Goal: Use online tool/utility: Utilize a website feature to perform a specific function

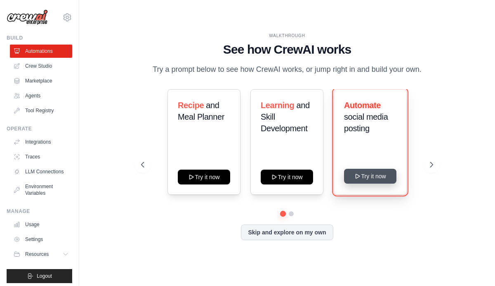
click at [378, 179] on button "Try it now" at bounding box center [370, 176] width 52 height 15
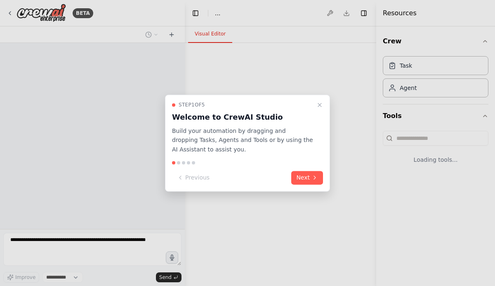
select select "****"
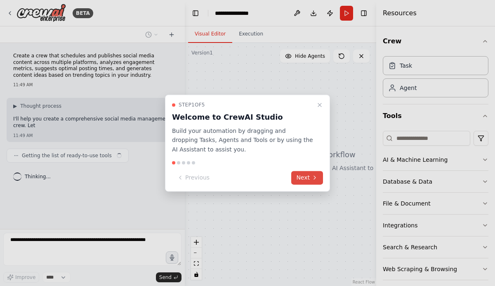
click at [312, 177] on icon at bounding box center [315, 178] width 7 height 7
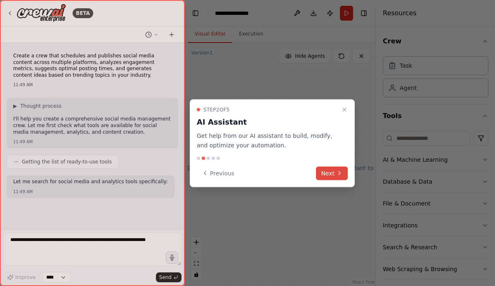
scroll to position [17, 0]
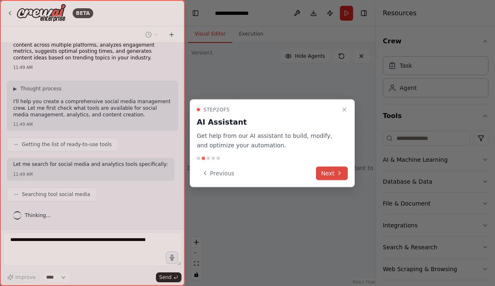
click at [328, 172] on button "Next" at bounding box center [332, 173] width 32 height 14
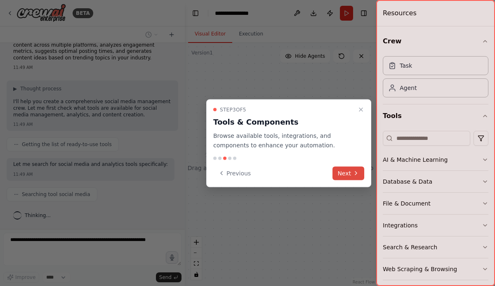
scroll to position [38, 0]
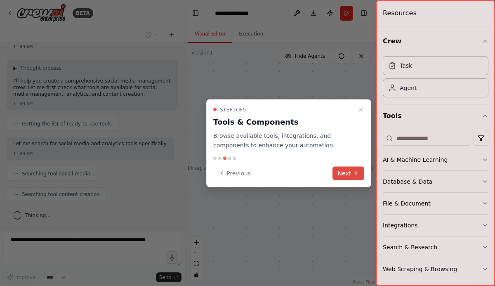
click at [340, 170] on button "Next" at bounding box center [349, 173] width 32 height 14
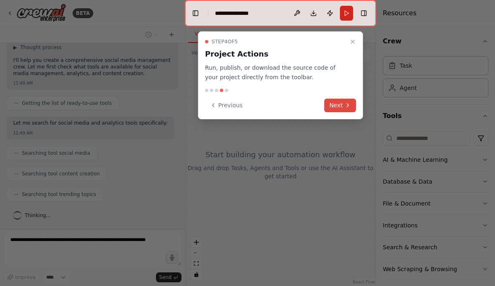
scroll to position [79, 0]
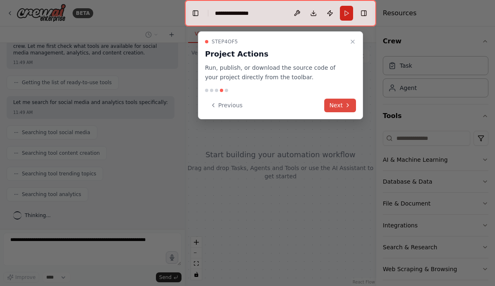
click at [334, 106] on button "Next" at bounding box center [340, 106] width 32 height 14
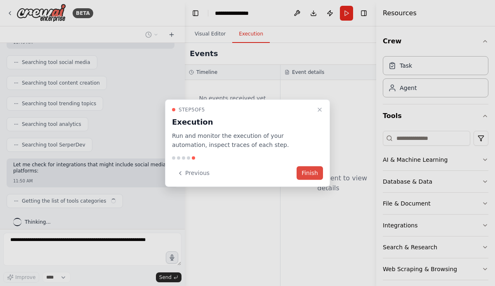
scroll to position [156, 0]
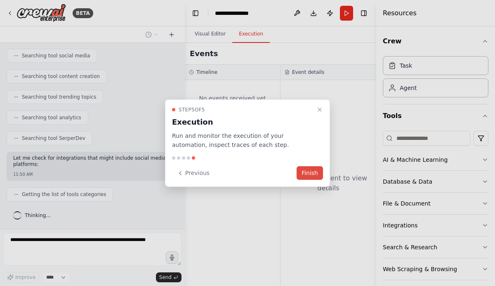
click at [309, 172] on button "Finish" at bounding box center [310, 173] width 26 height 14
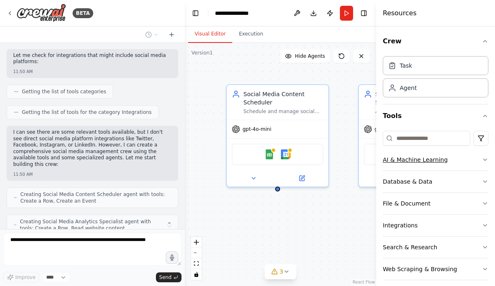
scroll to position [286, 0]
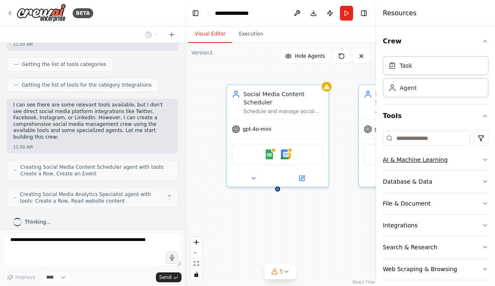
click at [425, 163] on div "AI & Machine Learning" at bounding box center [415, 160] width 65 height 8
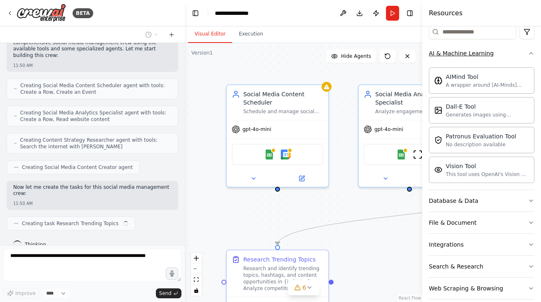
scroll to position [374, 0]
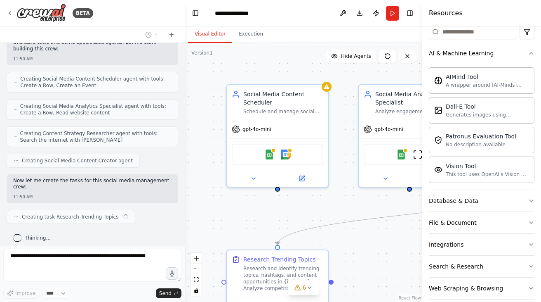
click at [449, 54] on div "AI & Machine Learning" at bounding box center [461, 53] width 65 height 8
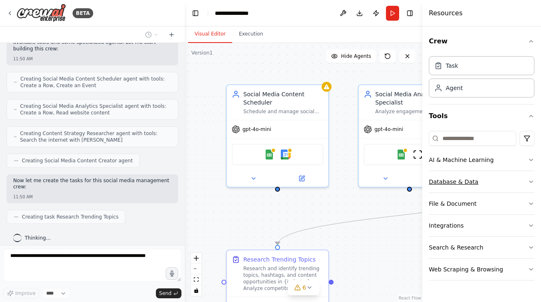
click at [482, 177] on button "Database & Data" at bounding box center [482, 181] width 106 height 21
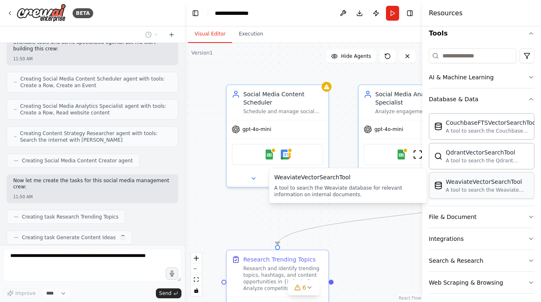
scroll to position [395, 0]
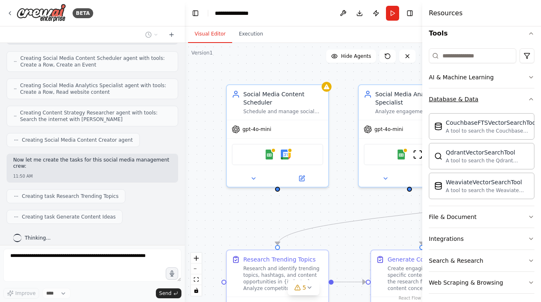
click at [455, 102] on div "Database & Data" at bounding box center [454, 99] width 50 height 8
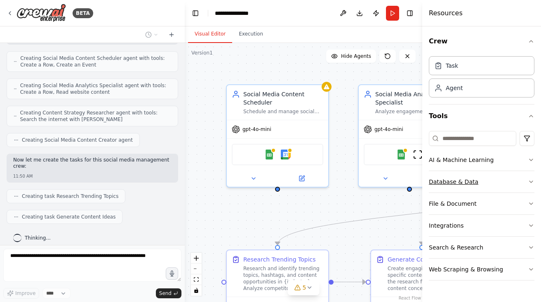
scroll to position [0, 0]
click at [460, 201] on div "File & Document" at bounding box center [453, 203] width 48 height 8
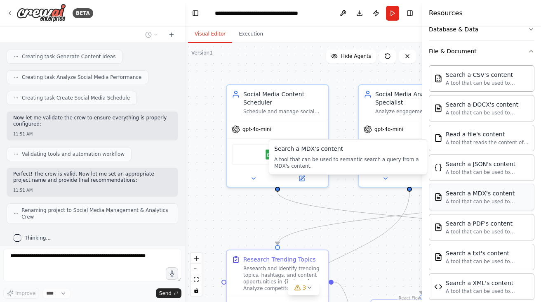
scroll to position [80, 0]
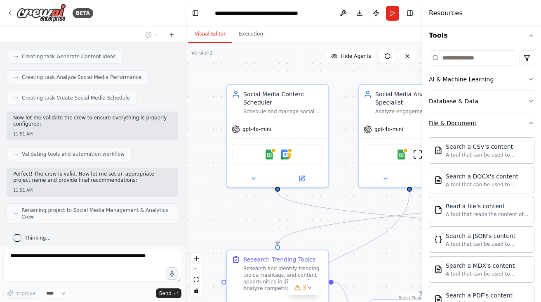
click at [467, 126] on div "File & Document" at bounding box center [453, 123] width 48 height 8
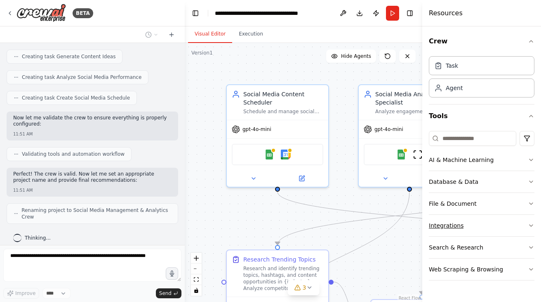
click at [472, 222] on button "Integrations" at bounding box center [482, 225] width 106 height 21
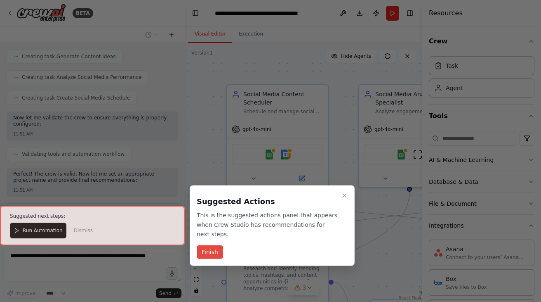
click at [216, 250] on button "Finish" at bounding box center [210, 252] width 26 height 14
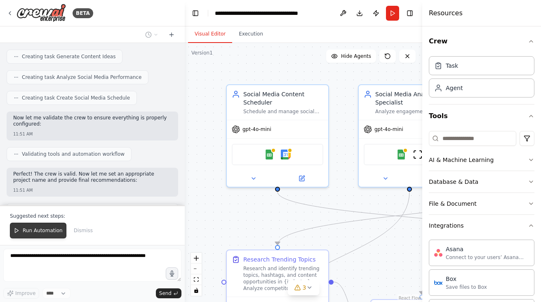
click at [48, 234] on span "Run Automation" at bounding box center [43, 230] width 40 height 7
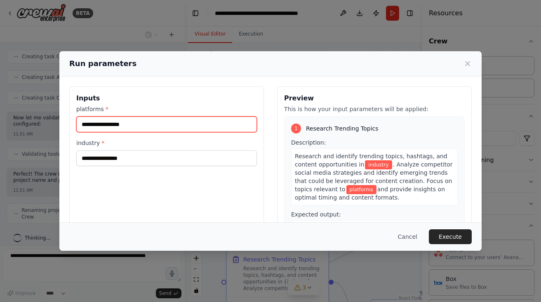
click at [201, 126] on input "platforms *" at bounding box center [166, 124] width 181 height 16
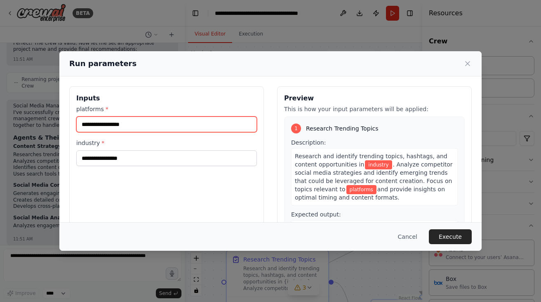
click at [201, 124] on input "platforms *" at bounding box center [166, 124] width 181 height 16
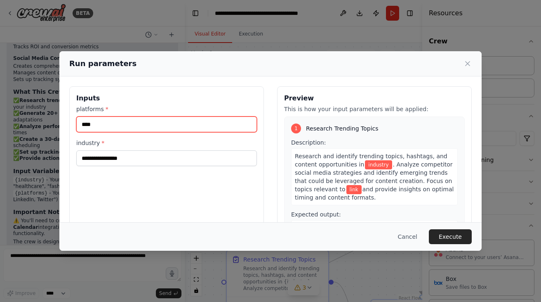
scroll to position [890, 0]
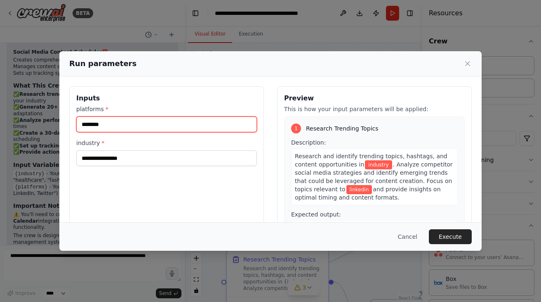
type input "********"
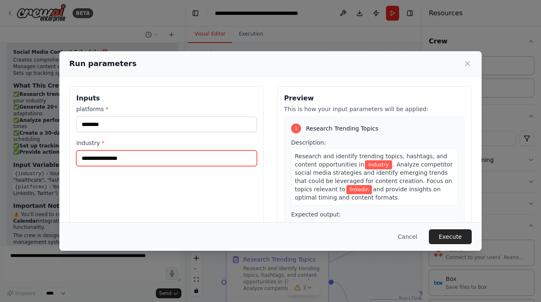
click at [182, 154] on input "industry *" at bounding box center [166, 158] width 181 height 16
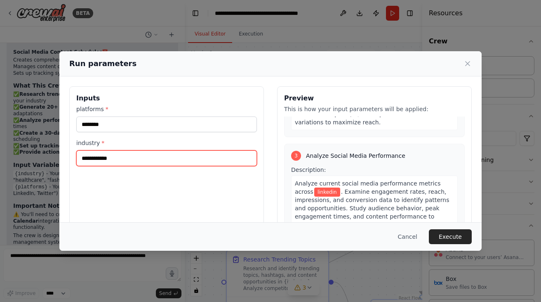
scroll to position [422, 0]
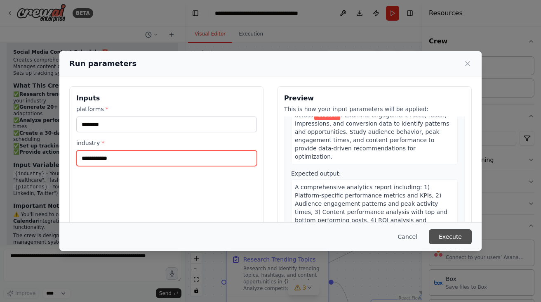
type input "**********"
click at [453, 234] on button "Execute" at bounding box center [450, 236] width 43 height 15
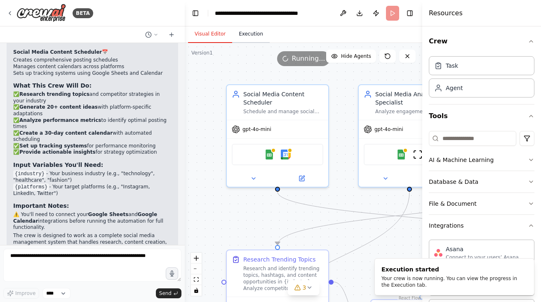
click at [249, 38] on button "Execution" at bounding box center [251, 34] width 38 height 17
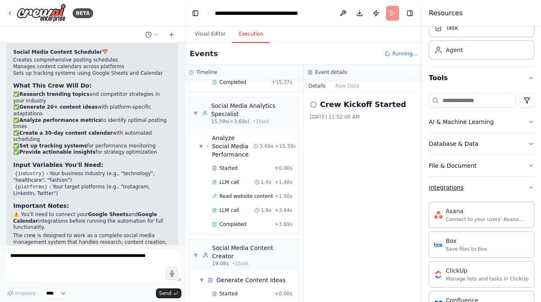
scroll to position [0, 0]
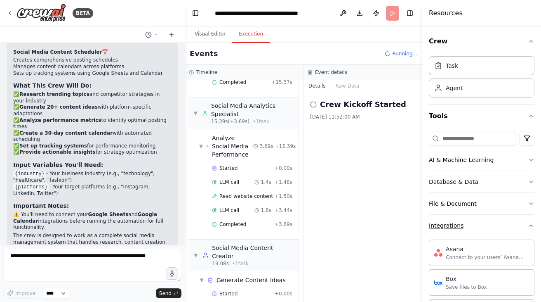
click at [493, 225] on button "Integrations" at bounding box center [482, 225] width 106 height 21
click at [475, 246] on div "Search & Research" at bounding box center [456, 247] width 54 height 8
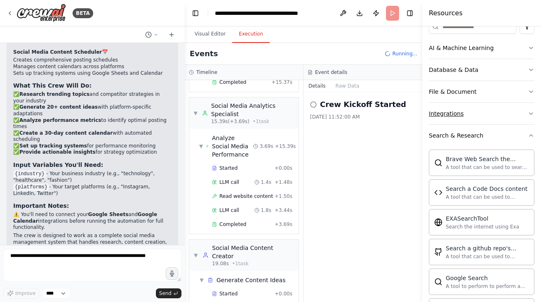
scroll to position [84, 0]
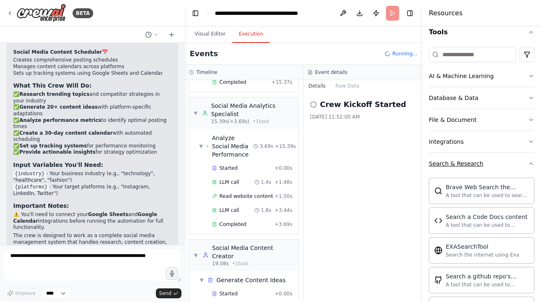
click at [468, 166] on div "Search & Research" at bounding box center [456, 163] width 54 height 8
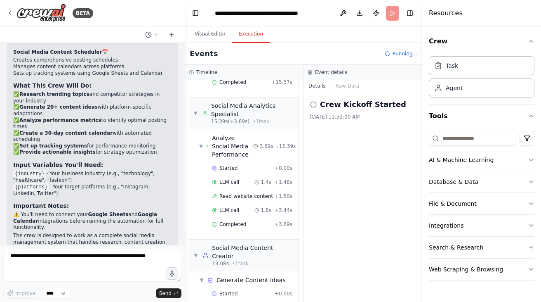
click at [465, 265] on div "Web Scraping & Browsing" at bounding box center [466, 269] width 74 height 8
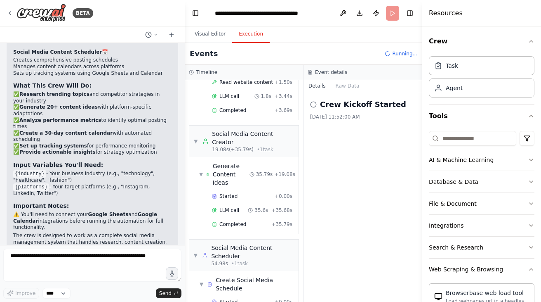
click at [463, 270] on div "Web Scraping & Browsing" at bounding box center [466, 269] width 74 height 8
click at [342, 88] on button "Raw Data" at bounding box center [348, 86] width 34 height 12
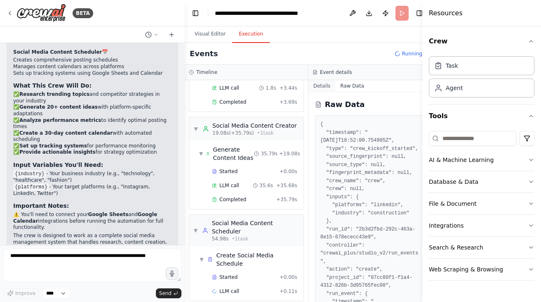
click at [325, 84] on button "Details" at bounding box center [322, 86] width 27 height 12
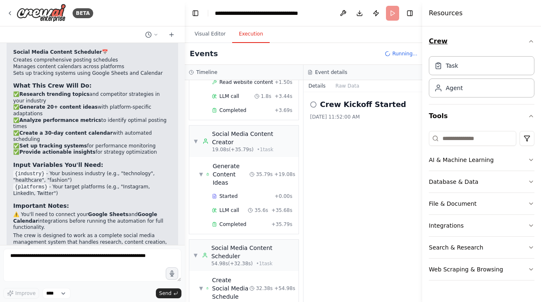
scroll to position [279, 0]
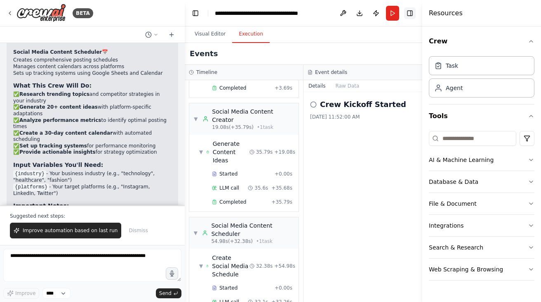
click at [409, 15] on button "Toggle Right Sidebar" at bounding box center [410, 13] width 12 height 12
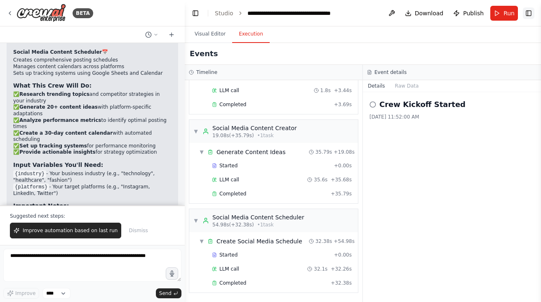
scroll to position [199, 0]
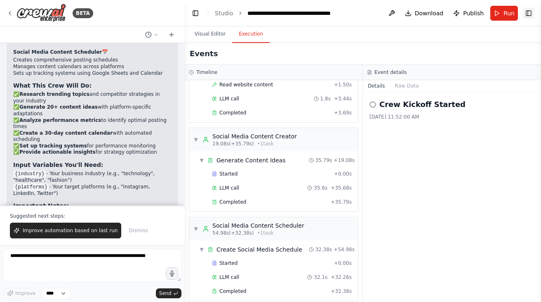
click at [495, 10] on button "Toggle Right Sidebar" at bounding box center [529, 13] width 12 height 12
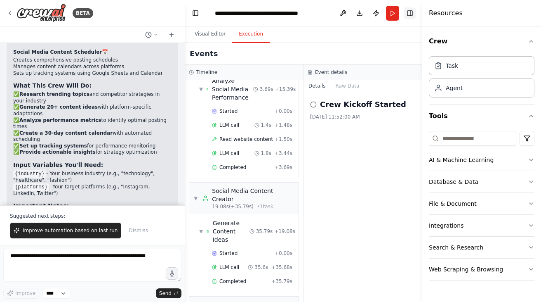
scroll to position [279, 0]
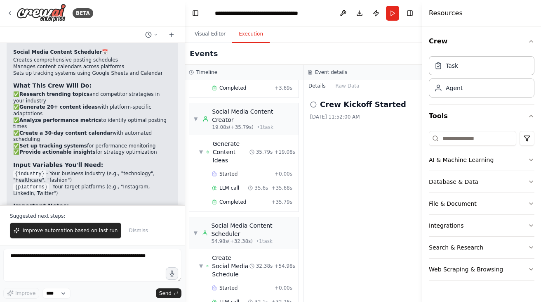
click at [325, 132] on div "Crew Kickoff Started 9/16/2025, 11:52:00 AM" at bounding box center [363, 197] width 119 height 210
click at [214, 33] on button "Visual Editor" at bounding box center [210, 34] width 44 height 17
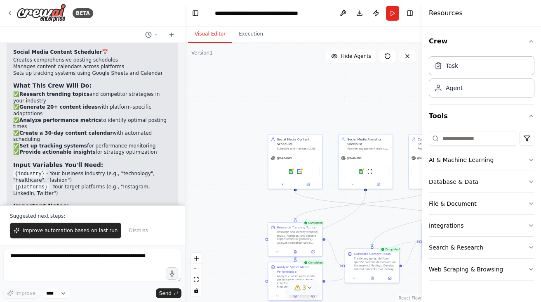
click at [310, 286] on icon at bounding box center [309, 287] width 7 height 7
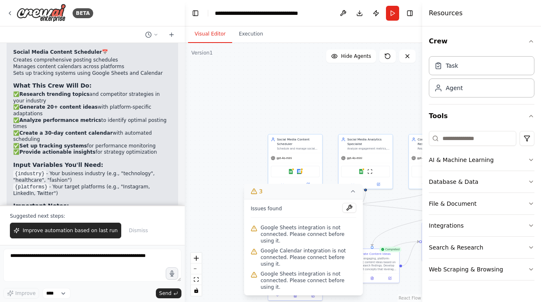
click at [381, 223] on div ".deletable-edge-delete-btn { width: 20px; height: 20px; border: 0px solid #ffff…" at bounding box center [304, 172] width 238 height 259
click at [351, 192] on icon at bounding box center [353, 191] width 7 height 7
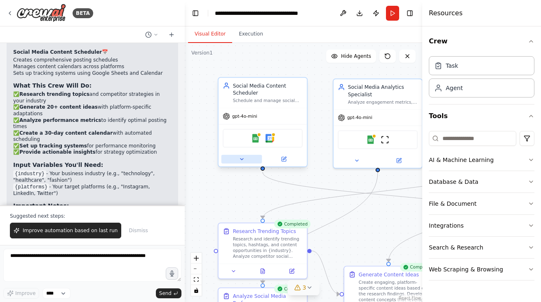
click at [242, 159] on icon at bounding box center [242, 158] width 3 height 1
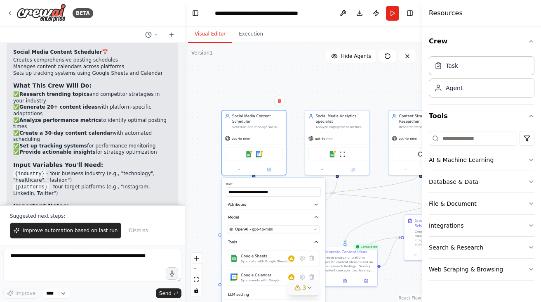
click at [351, 213] on div ".deletable-edge-delete-btn { width: 20px; height: 20px; border: 0px solid #ffff…" at bounding box center [304, 172] width 238 height 259
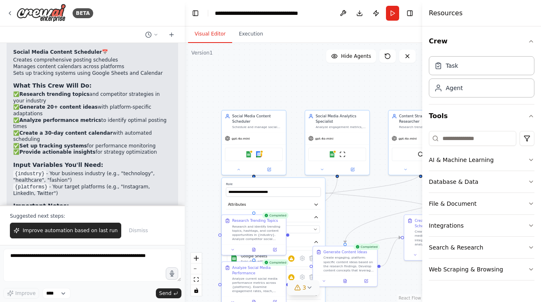
click at [281, 96] on div ".deletable-edge-delete-btn { width: 20px; height: 20px; border: 0px solid #ffff…" at bounding box center [304, 172] width 238 height 259
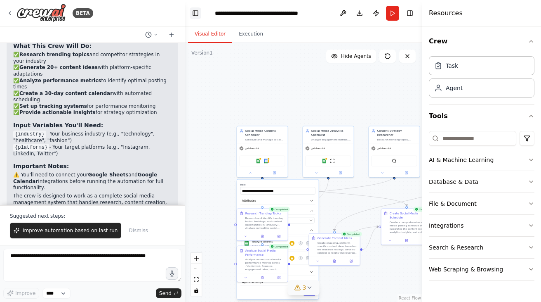
click at [193, 8] on button "Toggle Left Sidebar" at bounding box center [196, 13] width 12 height 12
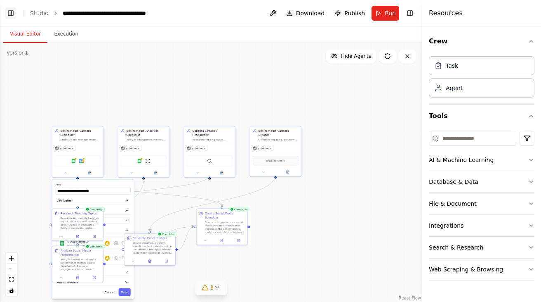
click at [12, 12] on button "Toggle Left Sidebar" at bounding box center [11, 13] width 12 height 12
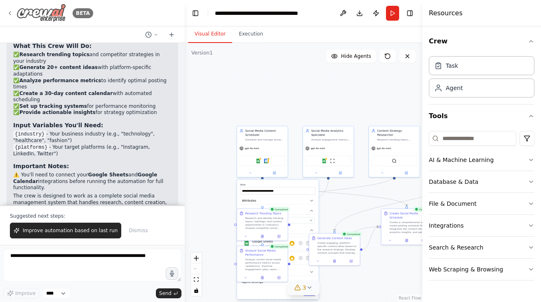
click at [12, 11] on icon at bounding box center [10, 13] width 7 height 7
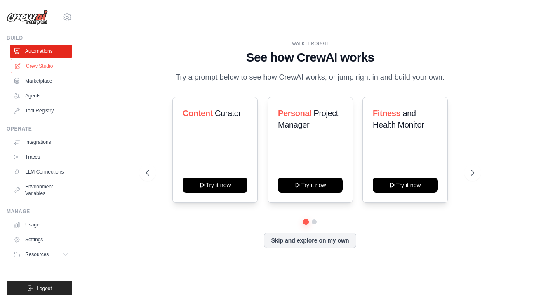
click at [41, 66] on link "Crew Studio" at bounding box center [42, 65] width 62 height 13
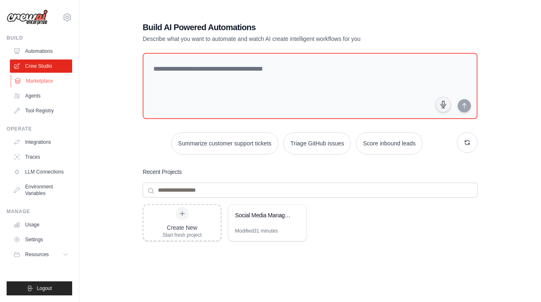
click at [45, 75] on link "Marketplace" at bounding box center [42, 80] width 62 height 13
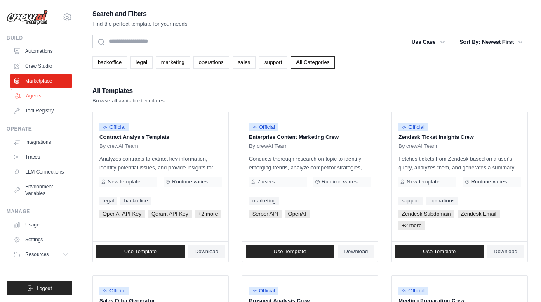
click at [56, 97] on link "Agents" at bounding box center [42, 95] width 62 height 13
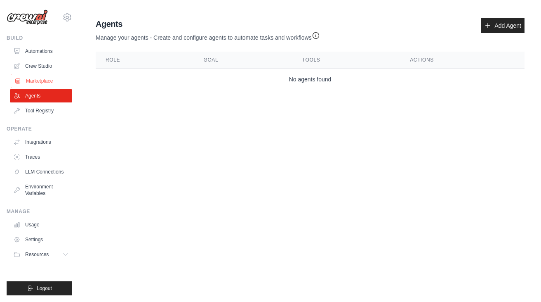
click at [47, 83] on link "Marketplace" at bounding box center [42, 80] width 62 height 13
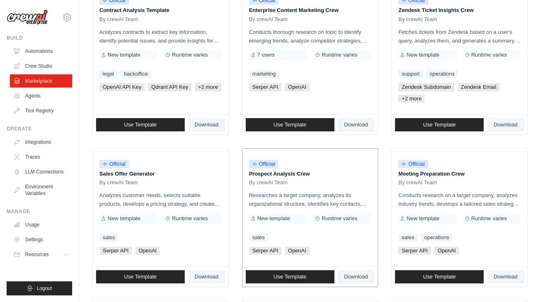
scroll to position [119, 0]
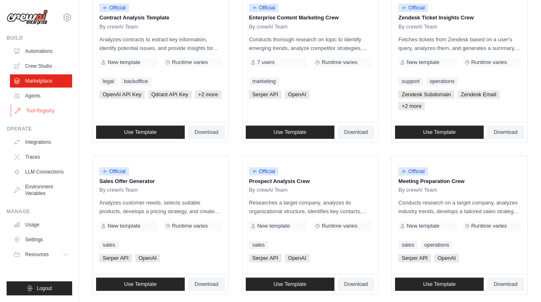
click at [47, 108] on link "Tool Registry" at bounding box center [42, 110] width 62 height 13
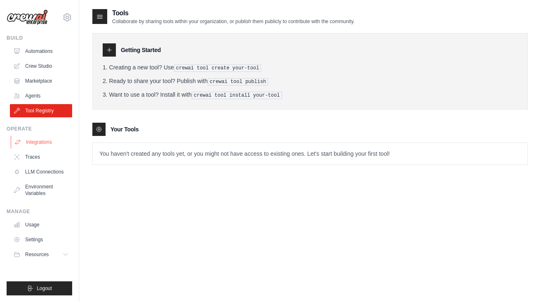
click at [43, 139] on link "Integrations" at bounding box center [42, 141] width 62 height 13
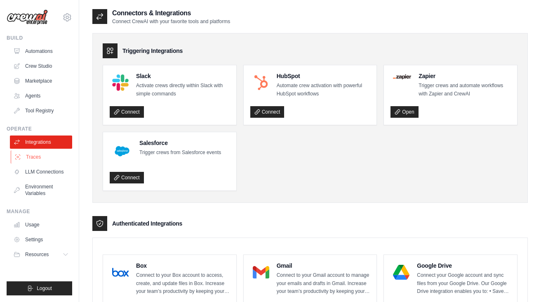
click at [41, 154] on link "Traces" at bounding box center [42, 156] width 62 height 13
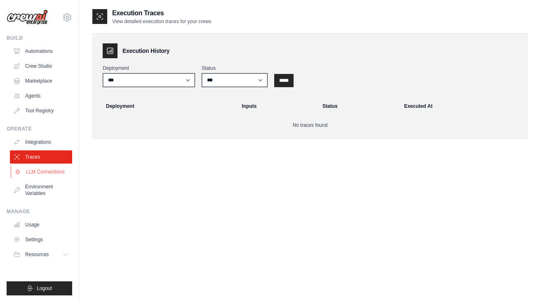
click at [40, 166] on link "LLM Connections" at bounding box center [42, 171] width 62 height 13
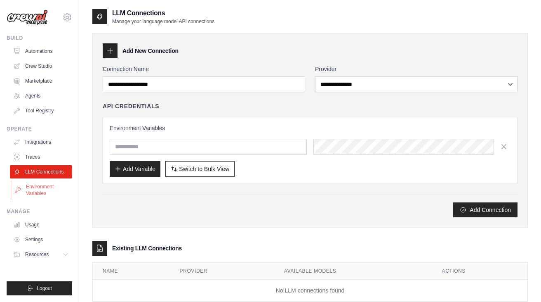
click at [46, 187] on link "Environment Variables" at bounding box center [42, 190] width 62 height 20
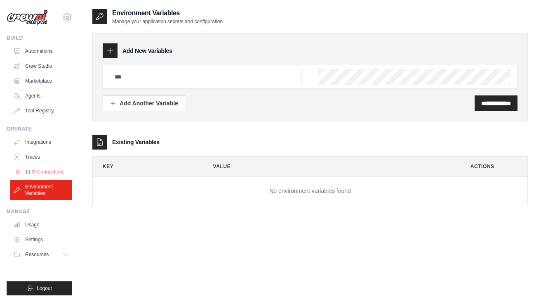
click at [45, 168] on link "LLM Connections" at bounding box center [42, 171] width 62 height 13
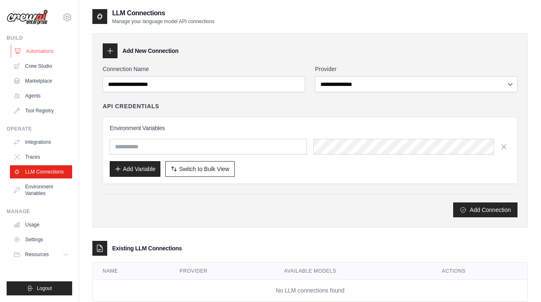
click at [33, 54] on link "Automations" at bounding box center [42, 51] width 62 height 13
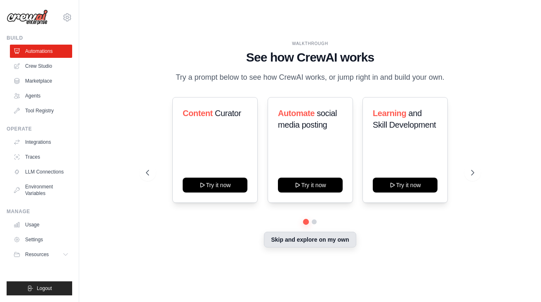
click at [286, 239] on button "Skip and explore on my own" at bounding box center [310, 239] width 92 height 16
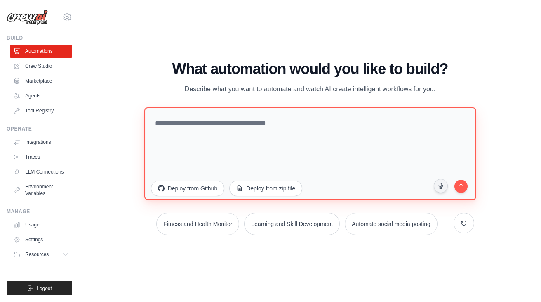
click at [208, 132] on textarea at bounding box center [310, 153] width 332 height 92
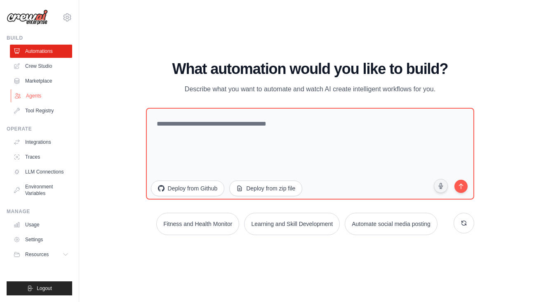
click at [36, 94] on link "Agents" at bounding box center [42, 95] width 62 height 13
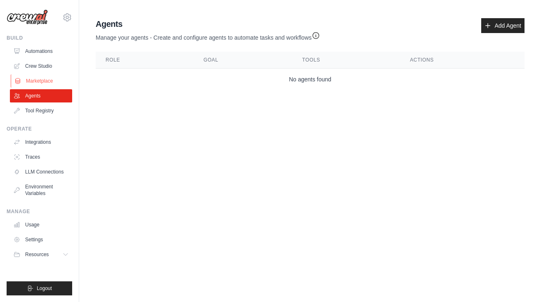
click at [45, 82] on link "Marketplace" at bounding box center [42, 80] width 62 height 13
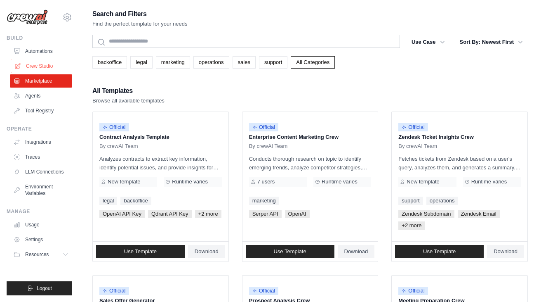
click at [46, 62] on link "Crew Studio" at bounding box center [42, 65] width 62 height 13
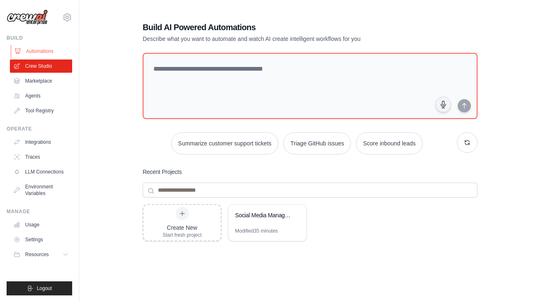
click at [40, 53] on link "Automations" at bounding box center [42, 51] width 62 height 13
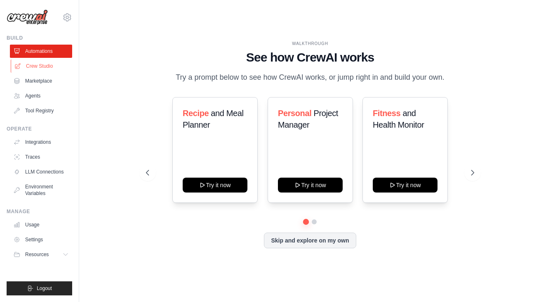
click at [40, 68] on link "Crew Studio" at bounding box center [42, 65] width 62 height 13
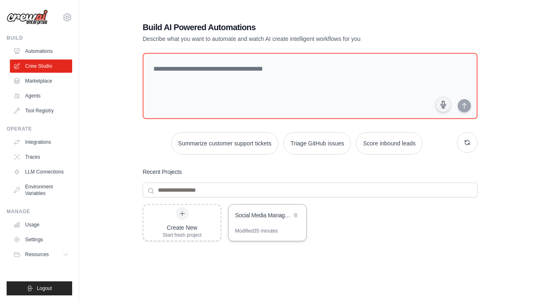
click at [257, 226] on div "Social Media Management & Analytics Crew" at bounding box center [268, 215] width 78 height 23
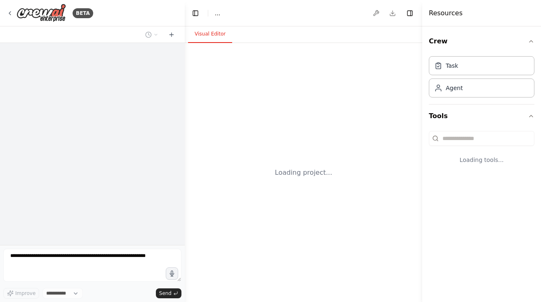
select select "****"
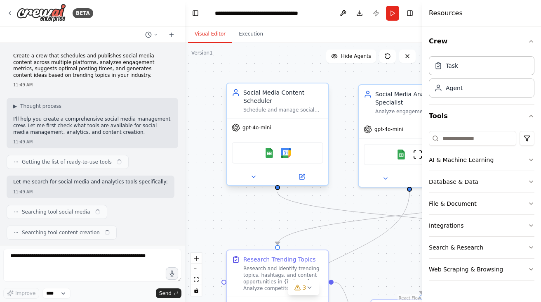
scroll to position [890, 0]
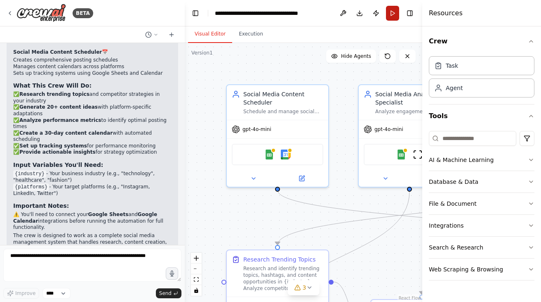
click at [394, 15] on button "Run" at bounding box center [392, 13] width 13 height 15
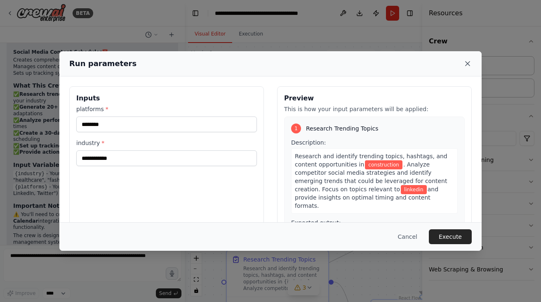
click at [468, 64] on icon at bounding box center [468, 63] width 8 height 8
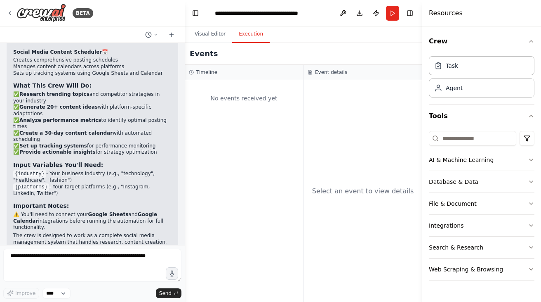
click at [250, 38] on button "Execution" at bounding box center [251, 34] width 38 height 17
click at [393, 10] on button "Run" at bounding box center [392, 13] width 13 height 15
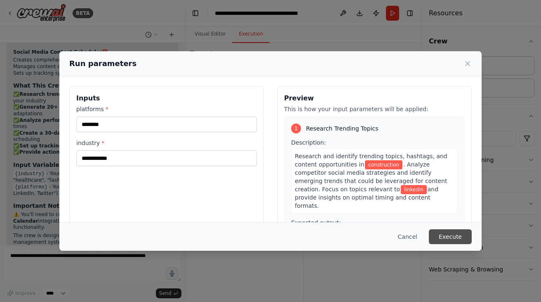
click at [449, 235] on button "Execute" at bounding box center [450, 236] width 43 height 15
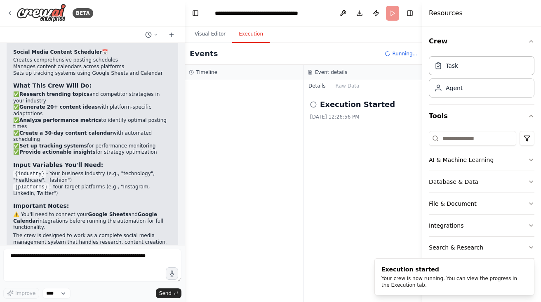
click at [334, 108] on h2 "Execution Started" at bounding box center [357, 105] width 75 height 12
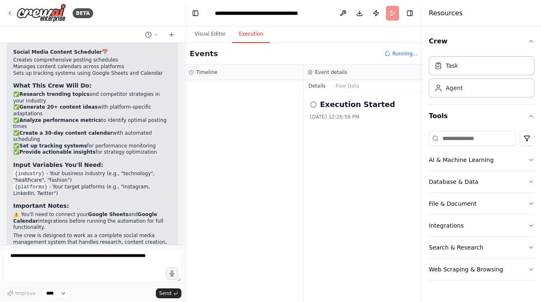
click at [312, 105] on icon at bounding box center [313, 104] width 7 height 7
click at [413, 12] on button "Toggle Right Sidebar" at bounding box center [410, 13] width 12 height 12
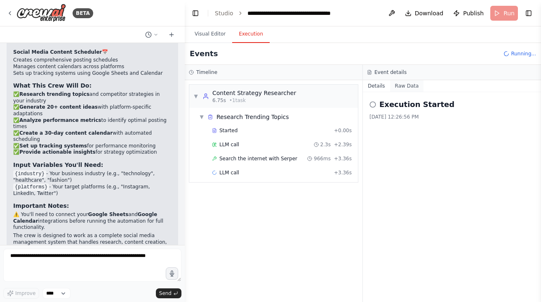
click at [407, 88] on button "Raw Data" at bounding box center [407, 86] width 34 height 12
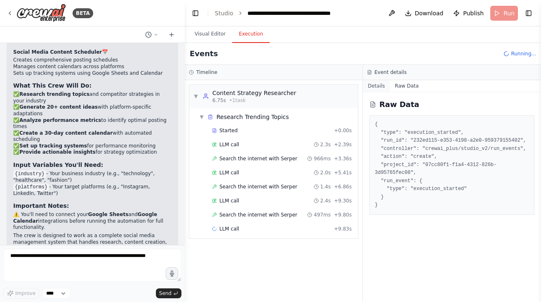
click at [377, 88] on button "Details" at bounding box center [376, 86] width 27 height 12
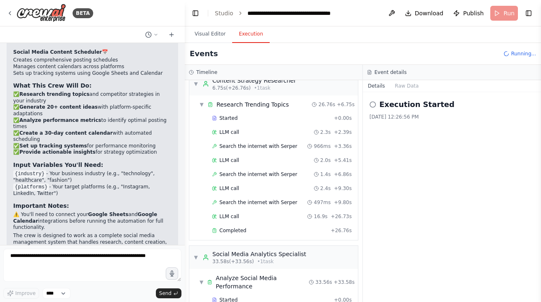
scroll to position [13, 0]
click at [268, 173] on span "Search the internet with Serper" at bounding box center [259, 173] width 78 height 7
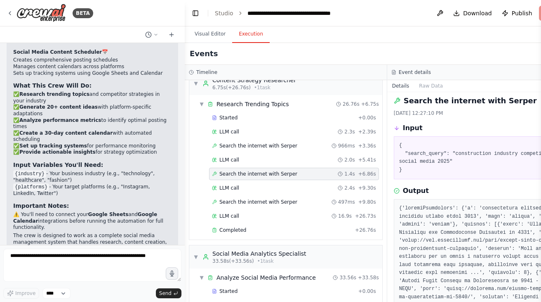
scroll to position [0, 0]
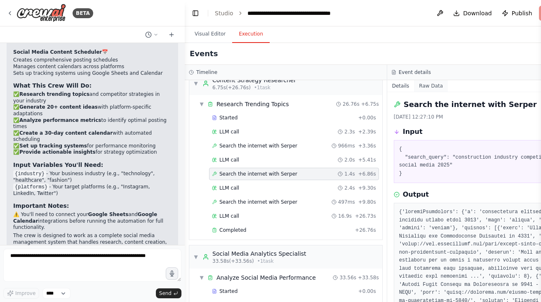
click at [425, 85] on button "Raw Data" at bounding box center [431, 86] width 34 height 12
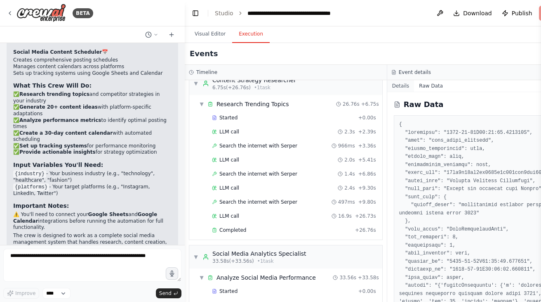
click at [403, 85] on button "Details" at bounding box center [400, 86] width 27 height 12
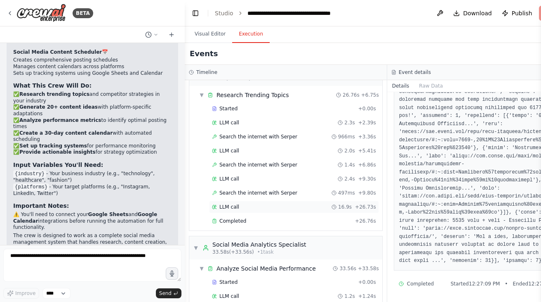
scroll to position [29, 0]
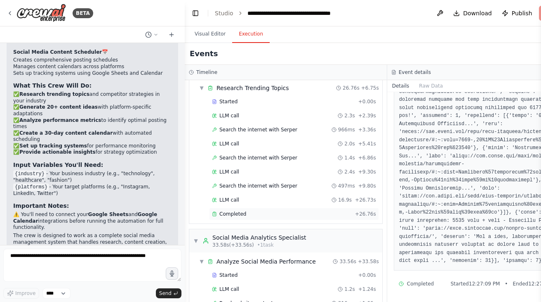
click at [262, 215] on div "Completed" at bounding box center [282, 213] width 140 height 7
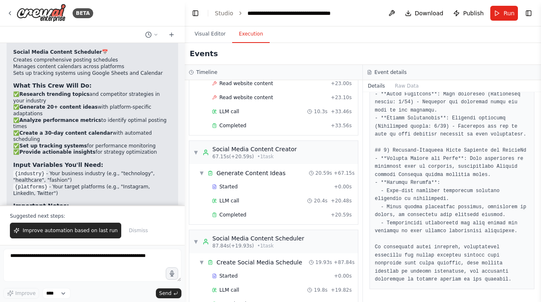
scroll to position [648, 0]
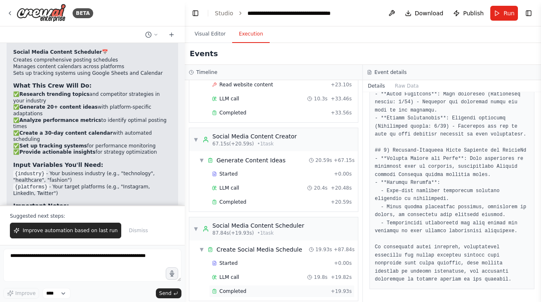
click at [273, 288] on div "Completed" at bounding box center [270, 291] width 116 height 7
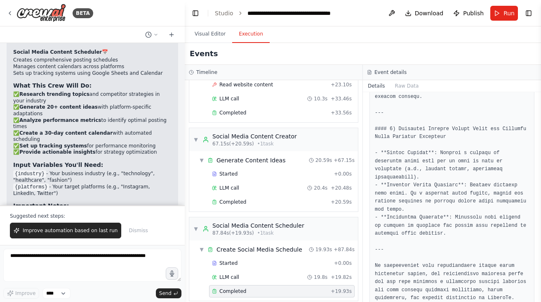
scroll to position [1347, 0]
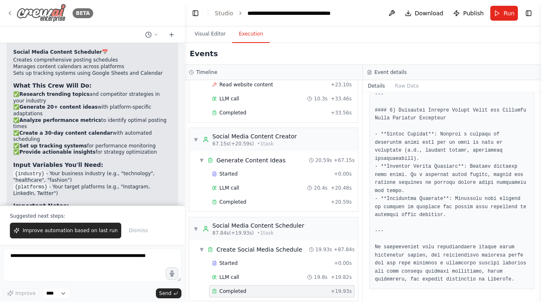
click at [11, 12] on icon at bounding box center [10, 13] width 7 height 7
